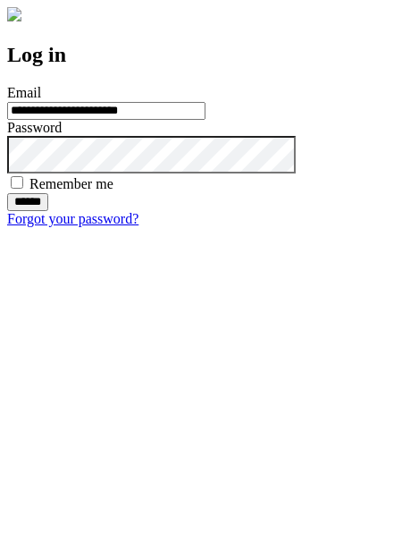
type input "**********"
click at [48, 211] on input "******" at bounding box center [27, 202] width 41 height 18
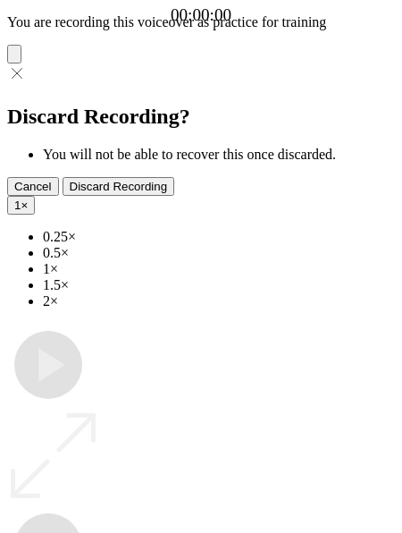
type input "**********"
